Goal: Complete application form

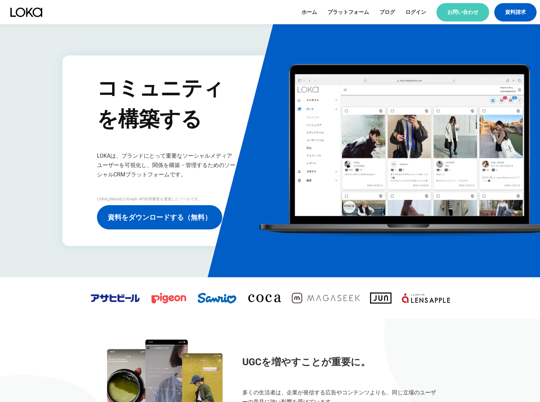
scroll to position [2784, 0]
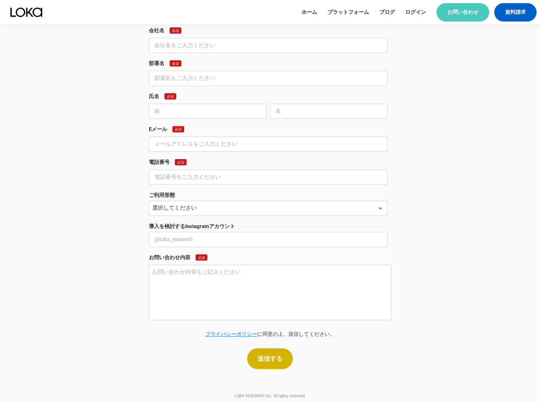
scroll to position [505, 0]
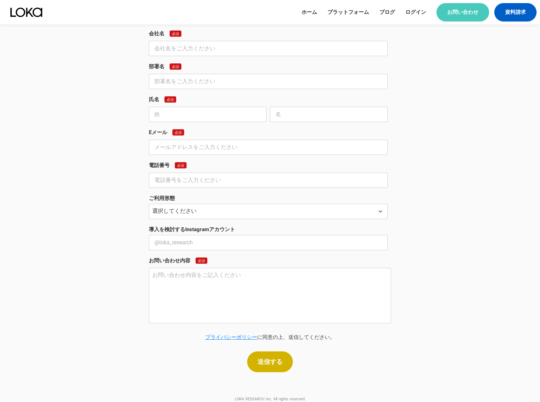
select select "自社での導入"
type input "banners"
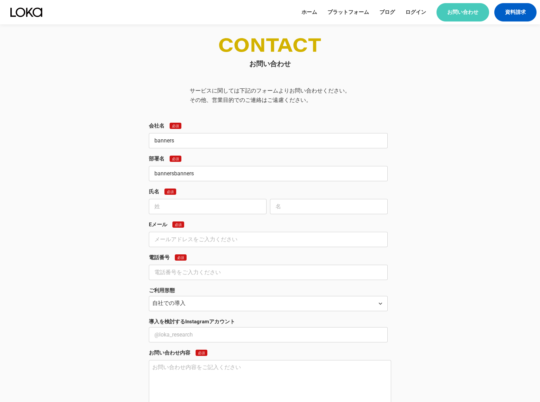
type input "bannersbanners"
type input "banners"
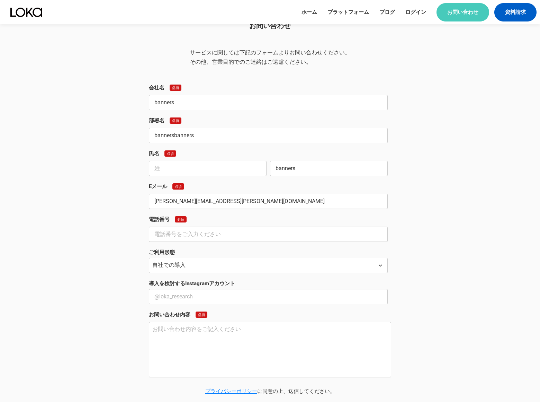
type input "gary.miller@dominatingkeywords.com"
type input "banners"
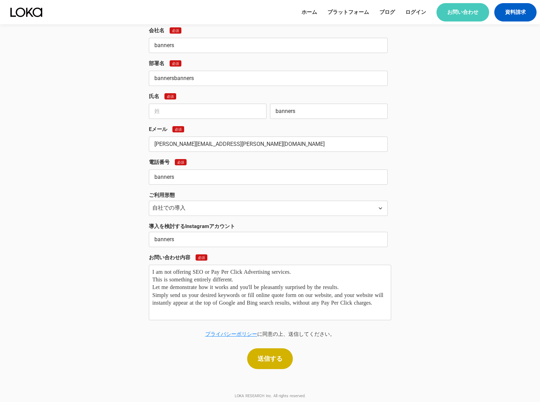
type textarea "I am not offering SEO or Pay Per Click Advertising services. This is something …"
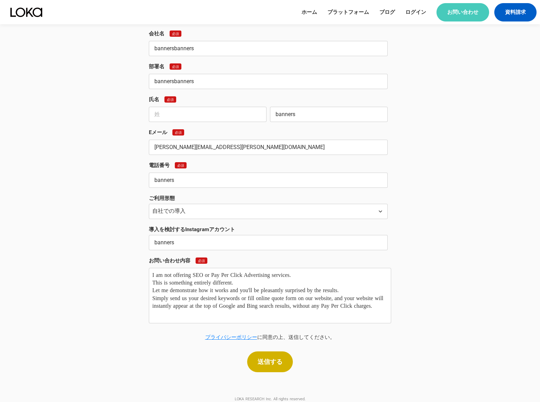
type input "bannersbanners"
type input "bannersbannersbannersbanners"
type input "bannersbanners"
type input "gary.miller@dominatingkeywords.comgary-miller@dominatingkeywords.com"
type input "bannersbanners"
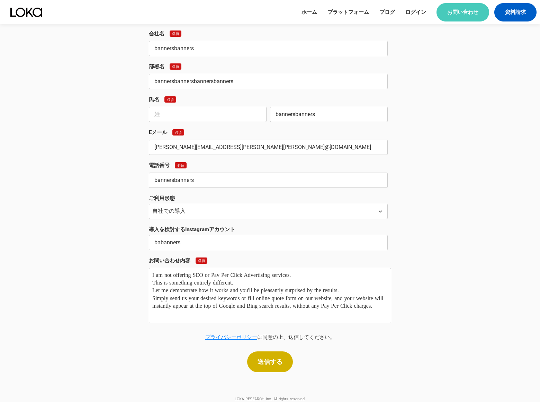
scroll to position [508, 0]
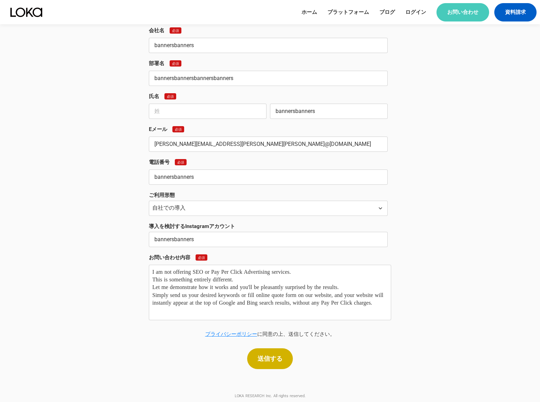
type input "bannersbanners"
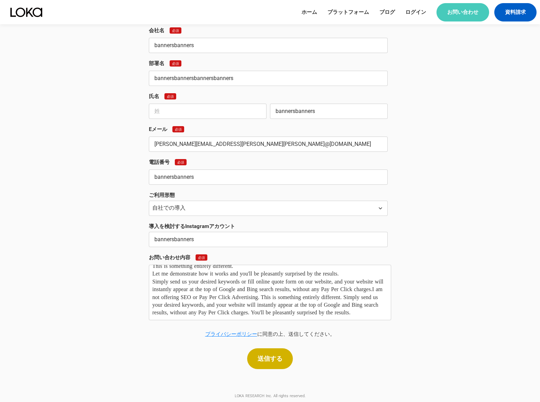
scroll to position [25, 0]
type textarea "I am not offering SEO or Pay Per Click Advertising services. This is something …"
